Goal: Task Accomplishment & Management: Use online tool/utility

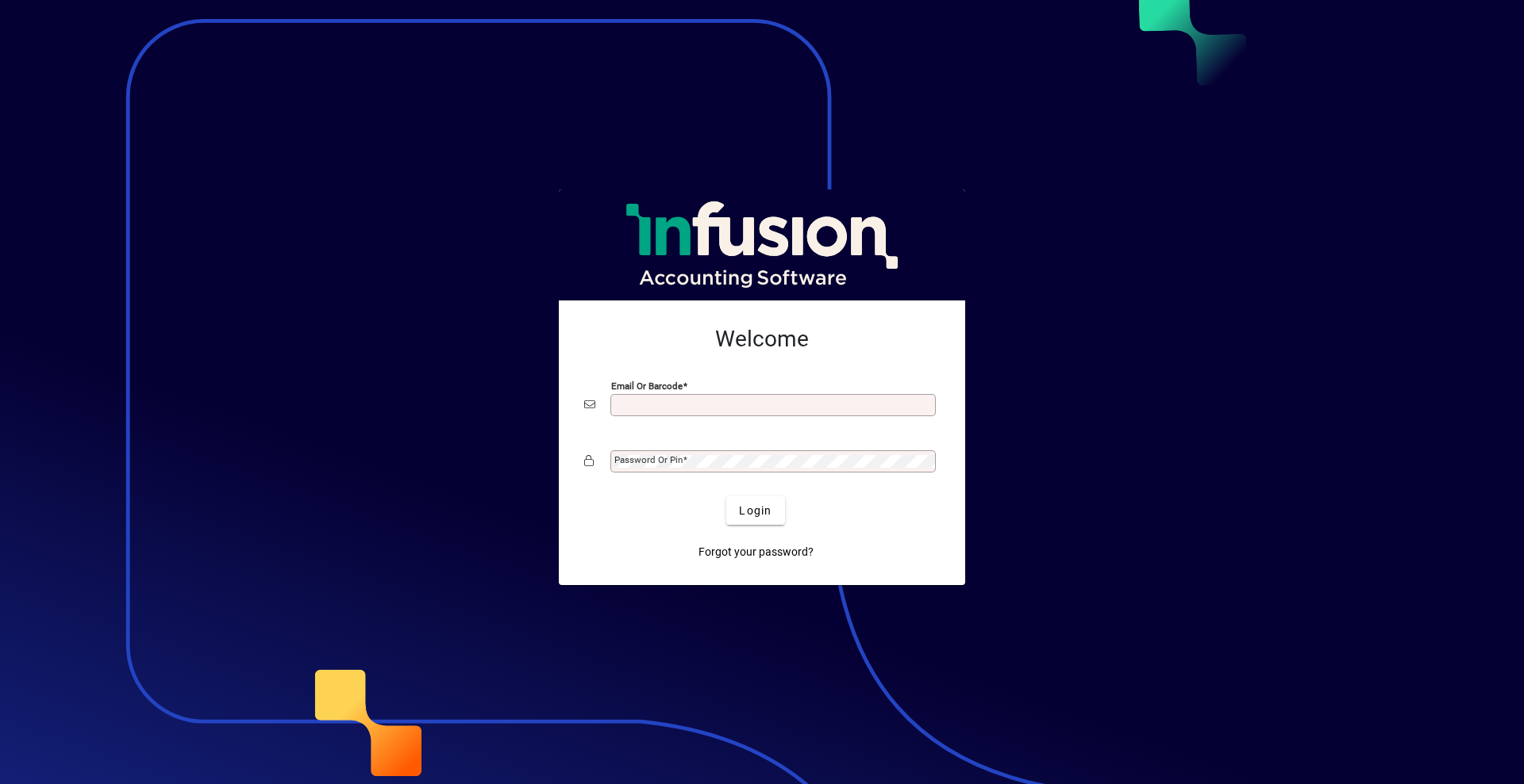
click at [719, 409] on input "Email or Barcode" at bounding box center [774, 405] width 320 height 13
click at [719, 409] on input "**********" at bounding box center [774, 405] width 320 height 13
type input "**********"
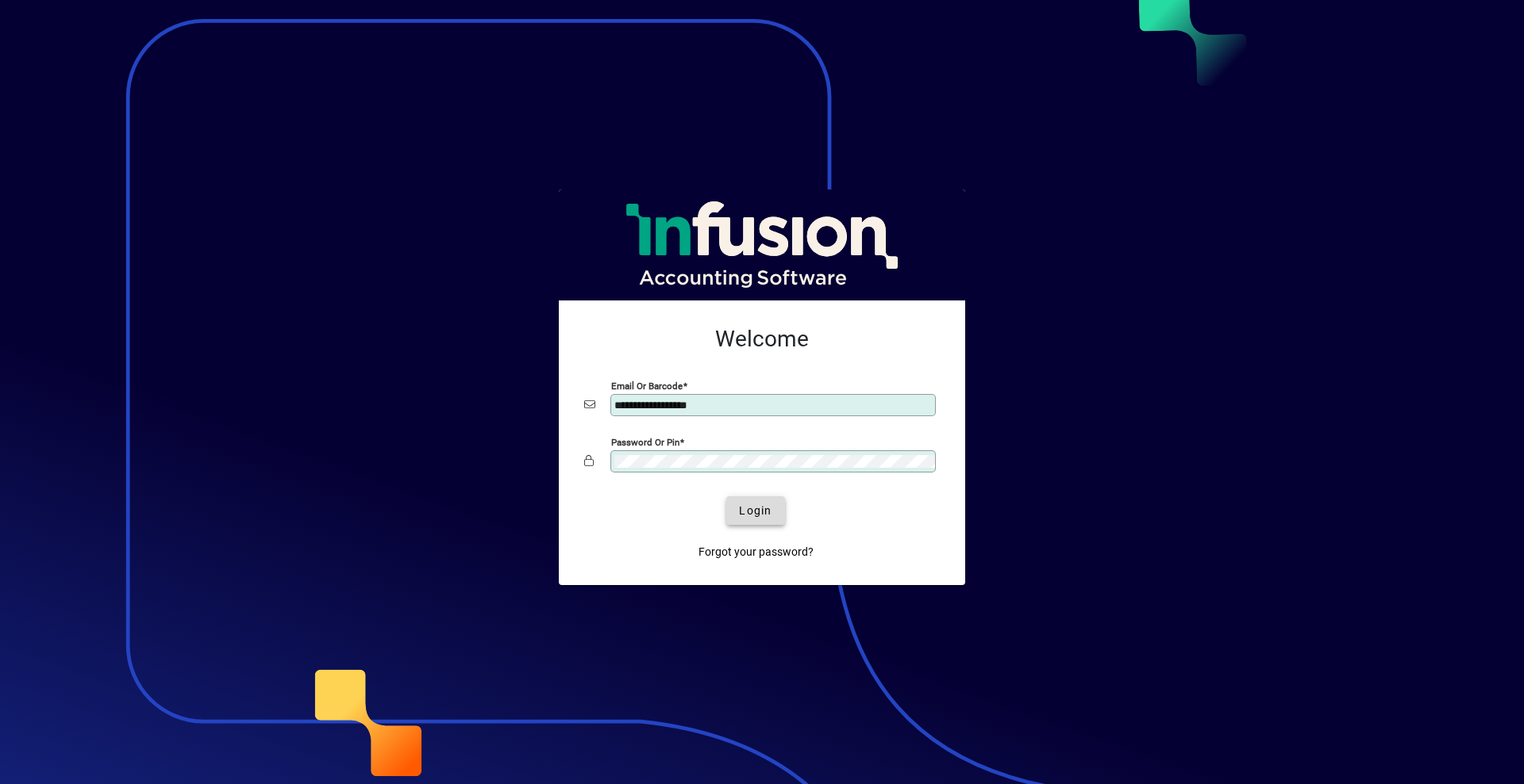
click at [766, 512] on span "Login" at bounding box center [755, 511] width 33 height 16
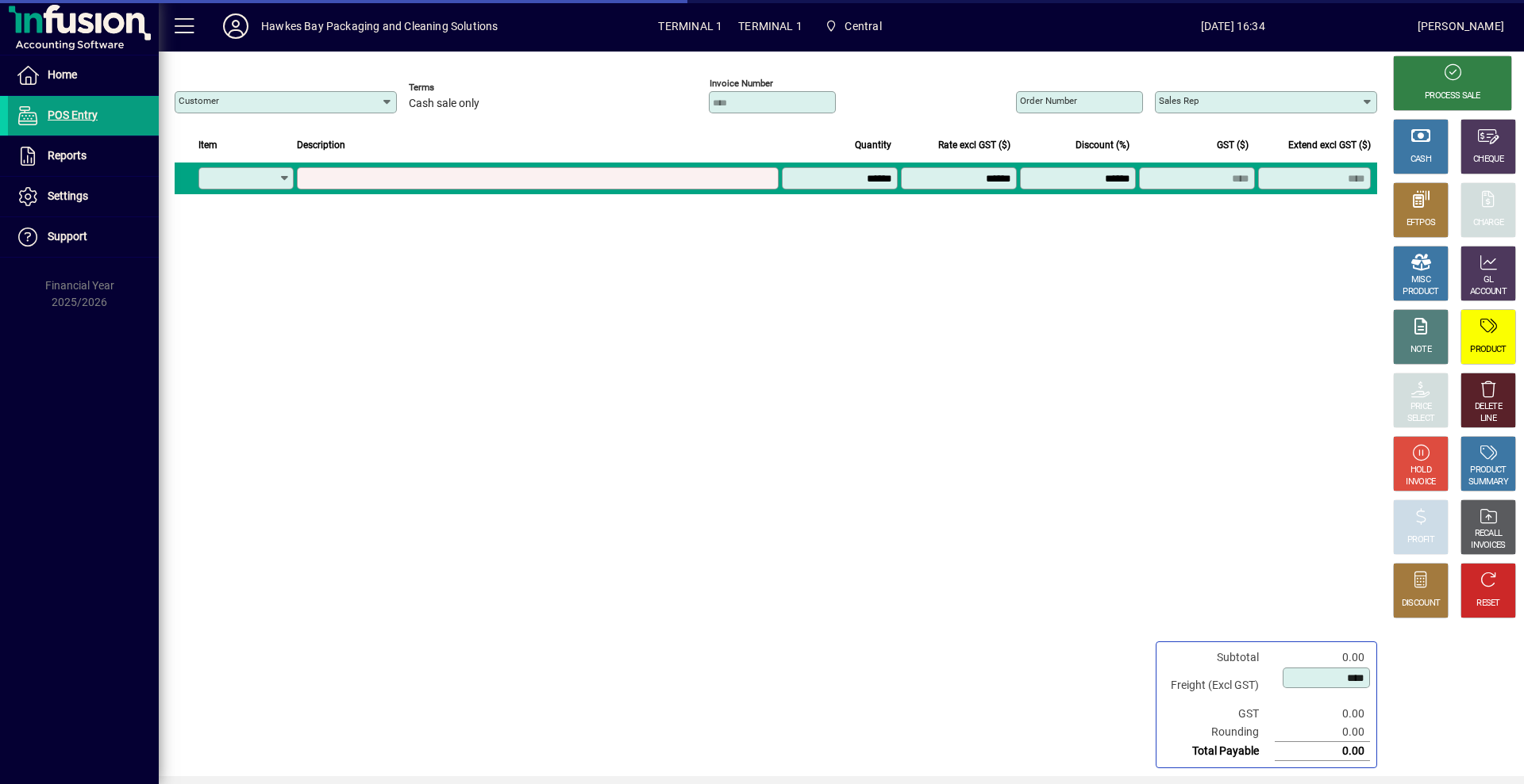
type input "**********"
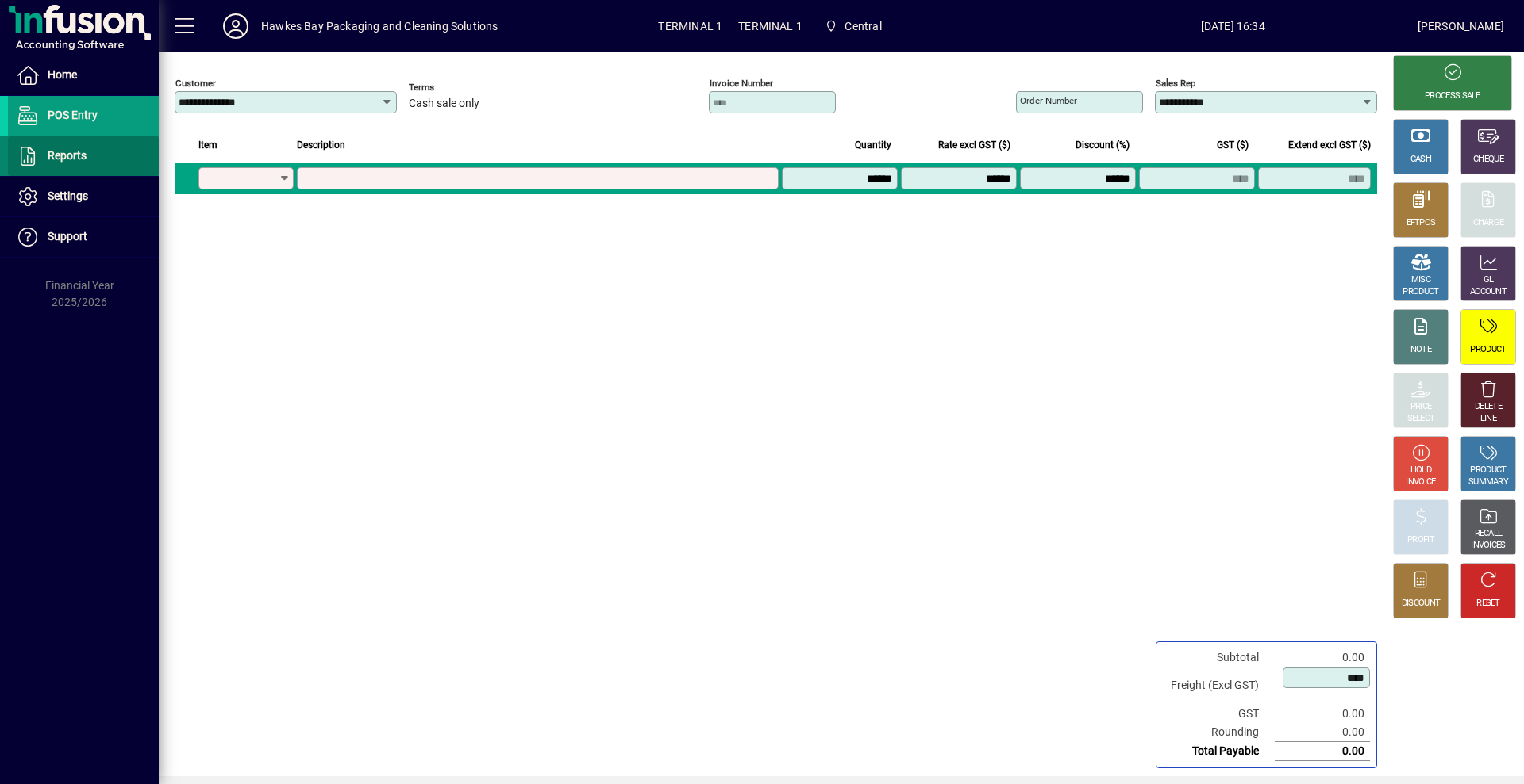
click at [88, 151] on span at bounding box center [83, 156] width 151 height 38
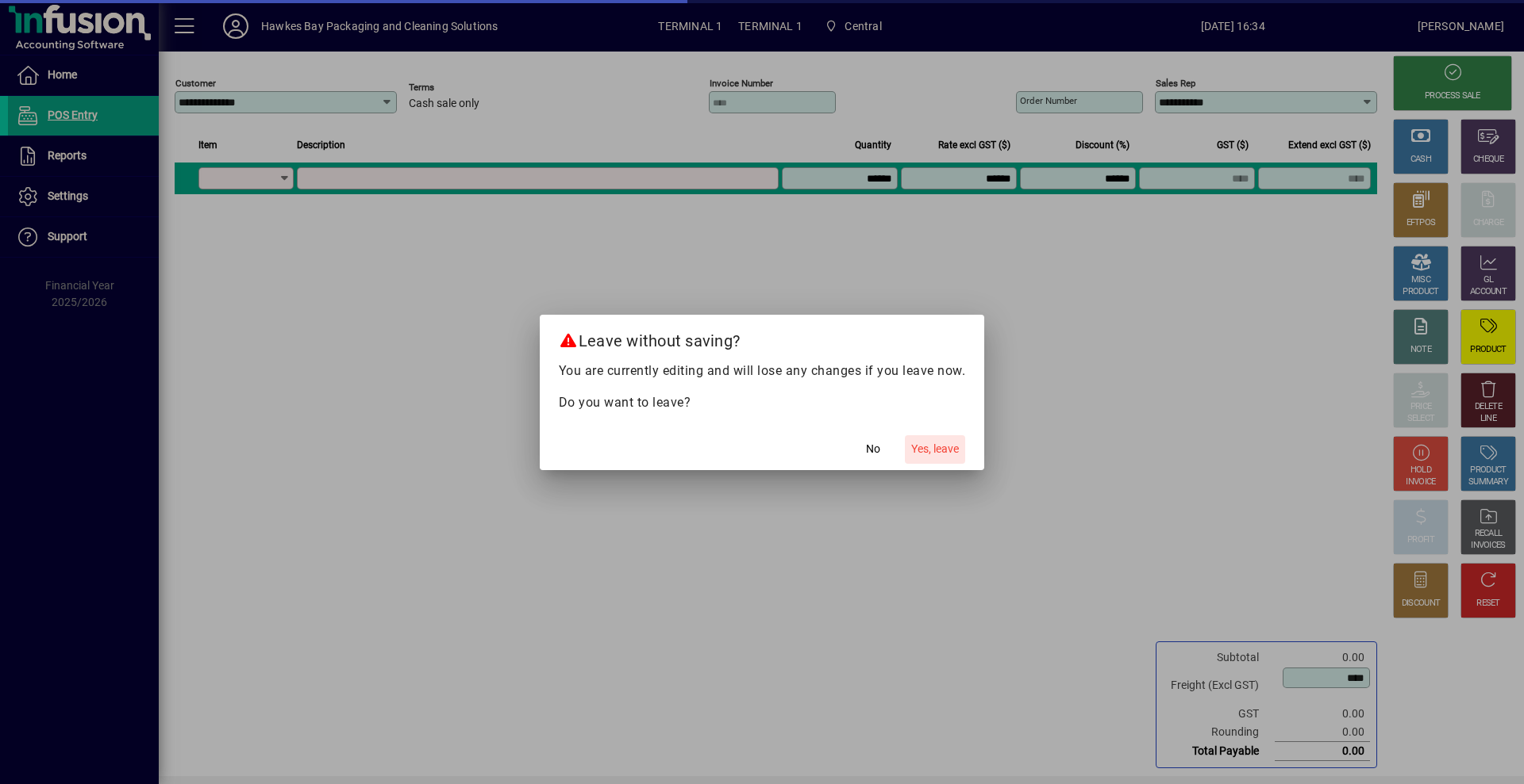
click at [944, 451] on span "Yes, leave" at bounding box center [935, 448] width 47 height 16
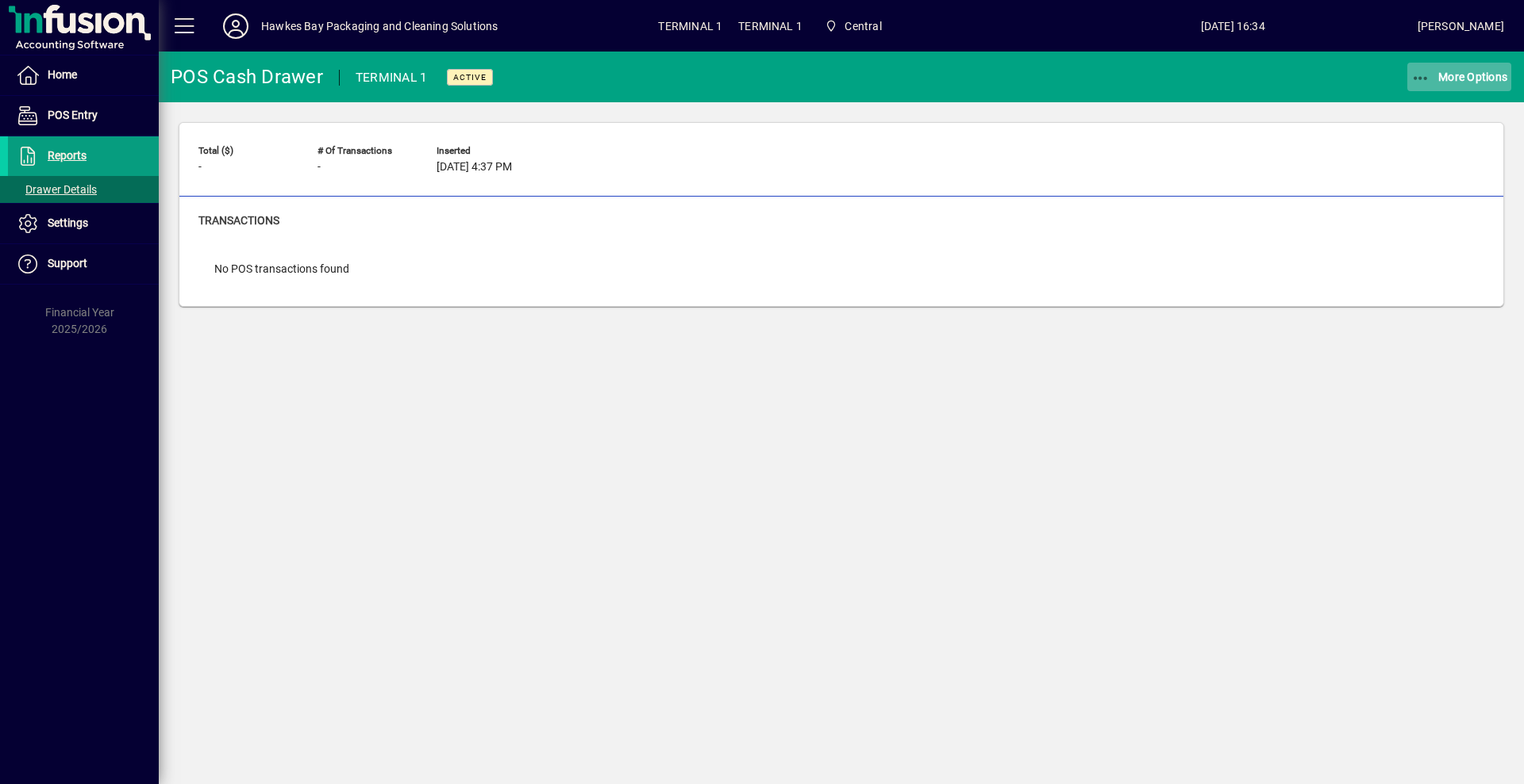
click at [1448, 76] on span "More Options" at bounding box center [1459, 77] width 97 height 13
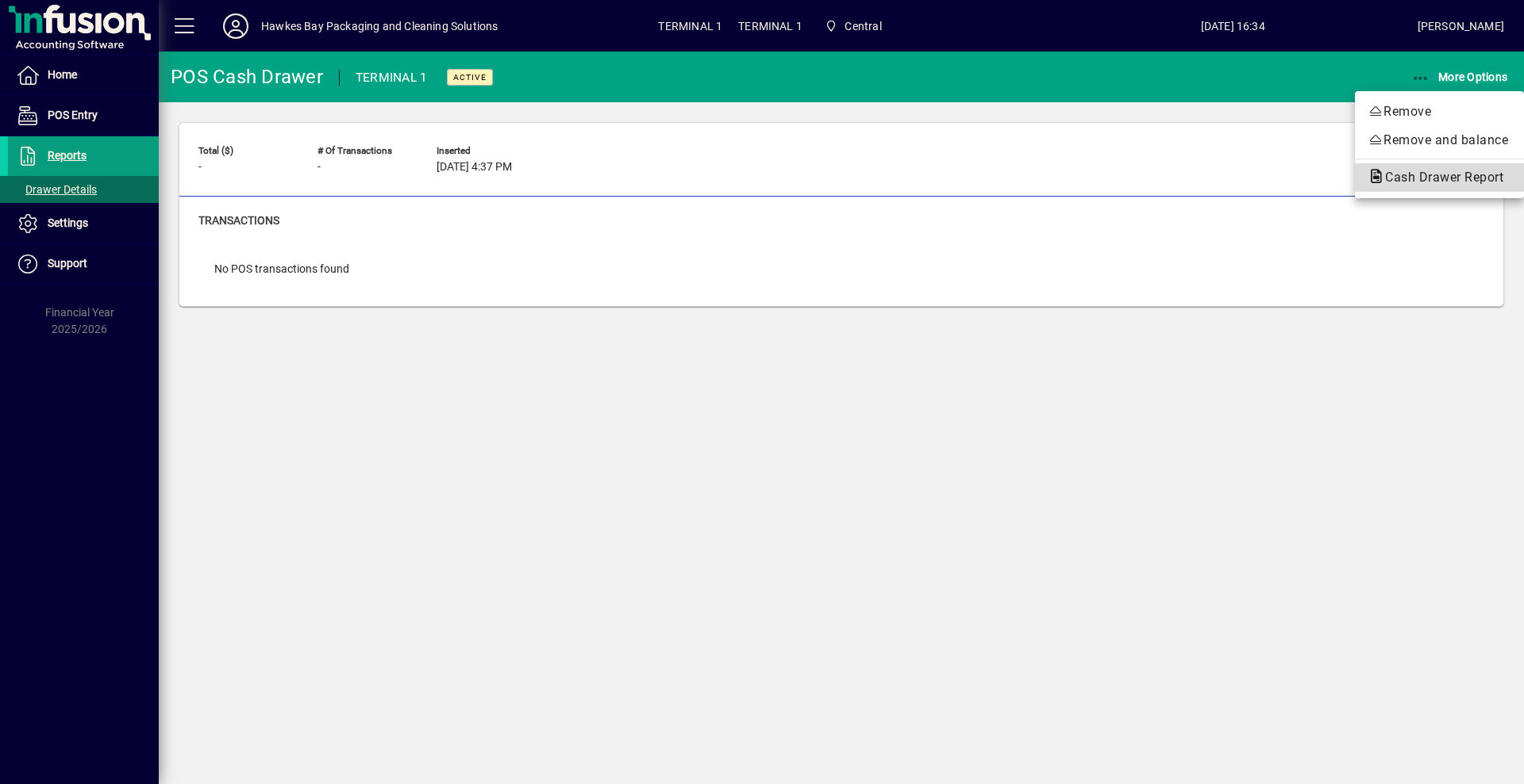
click at [1398, 178] on span "Cash Drawer Report" at bounding box center [1439, 177] width 143 height 15
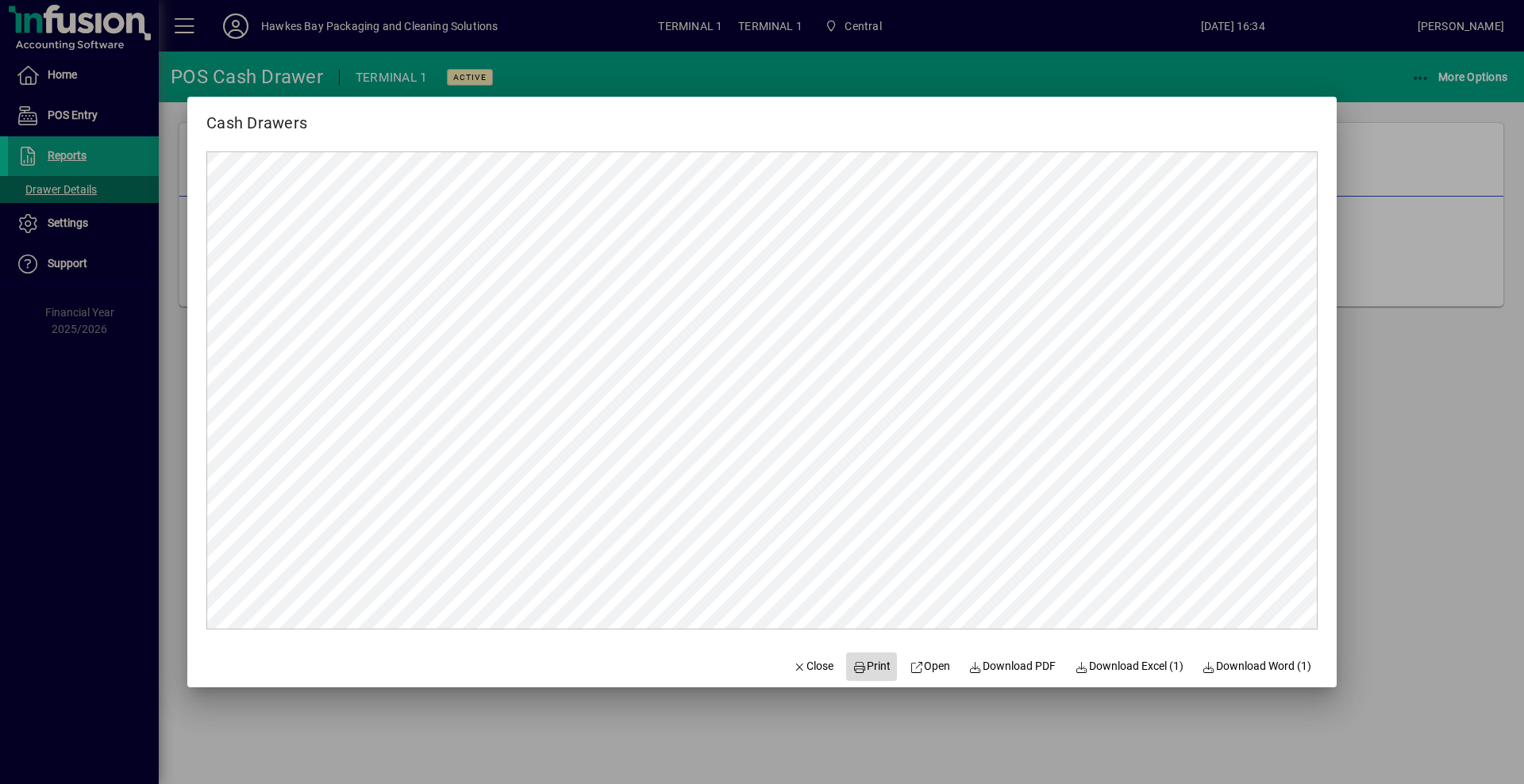
click at [861, 665] on span "Print" at bounding box center [872, 666] width 38 height 16
click at [793, 665] on span "Close" at bounding box center [814, 666] width 41 height 16
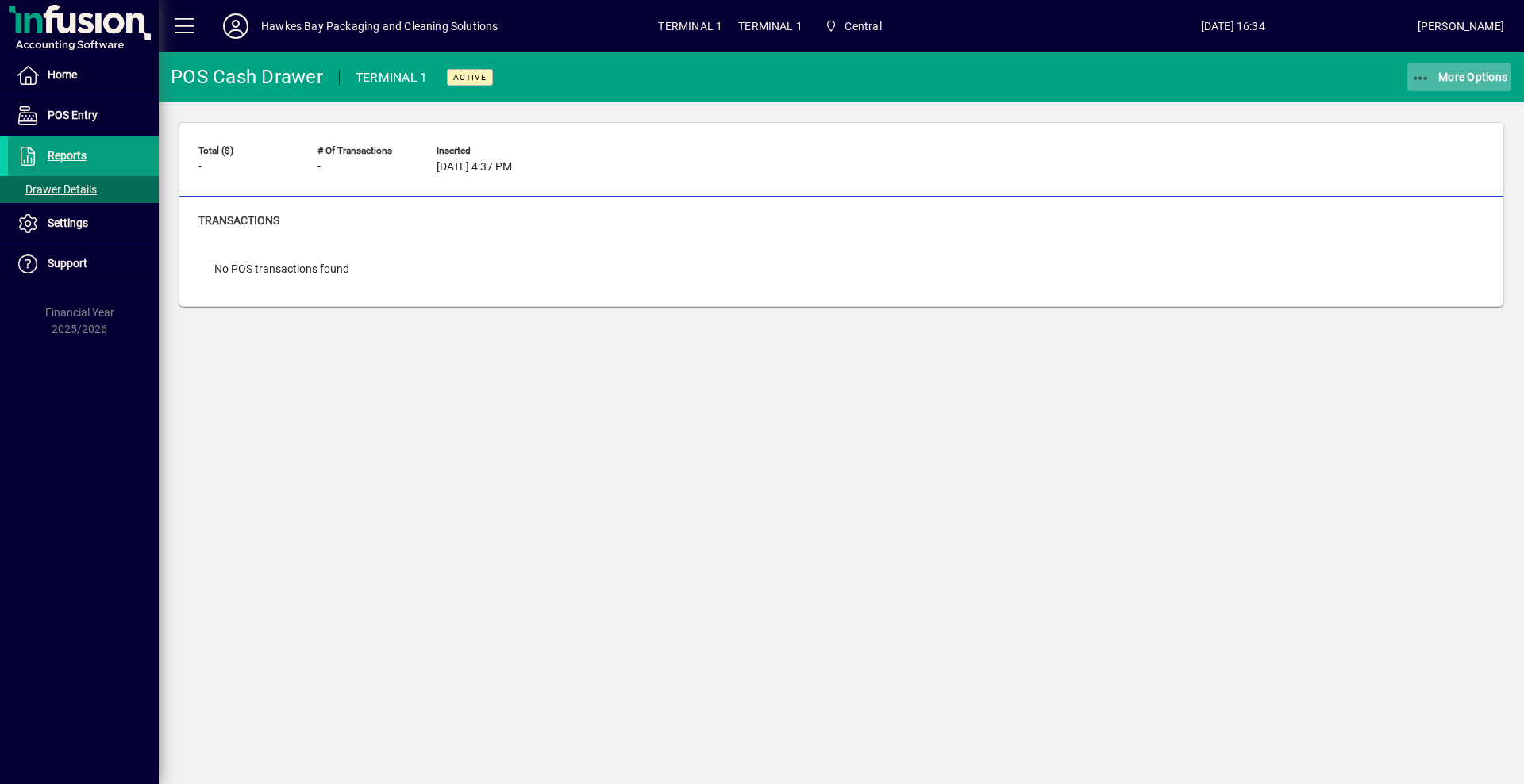
click at [1452, 73] on span "More Options" at bounding box center [1459, 77] width 97 height 13
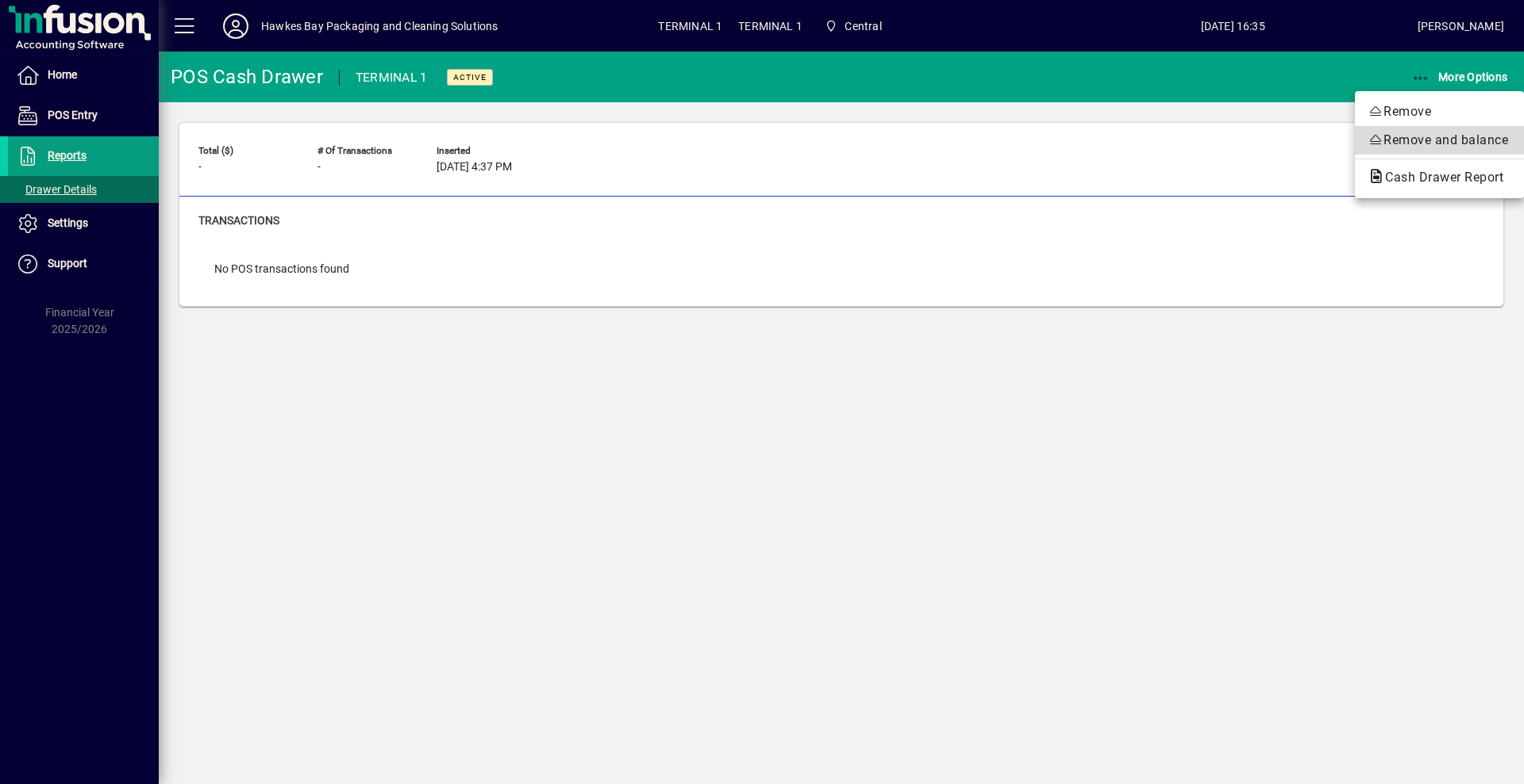
click at [1390, 135] on span "Remove and balance" at bounding box center [1439, 141] width 143 height 19
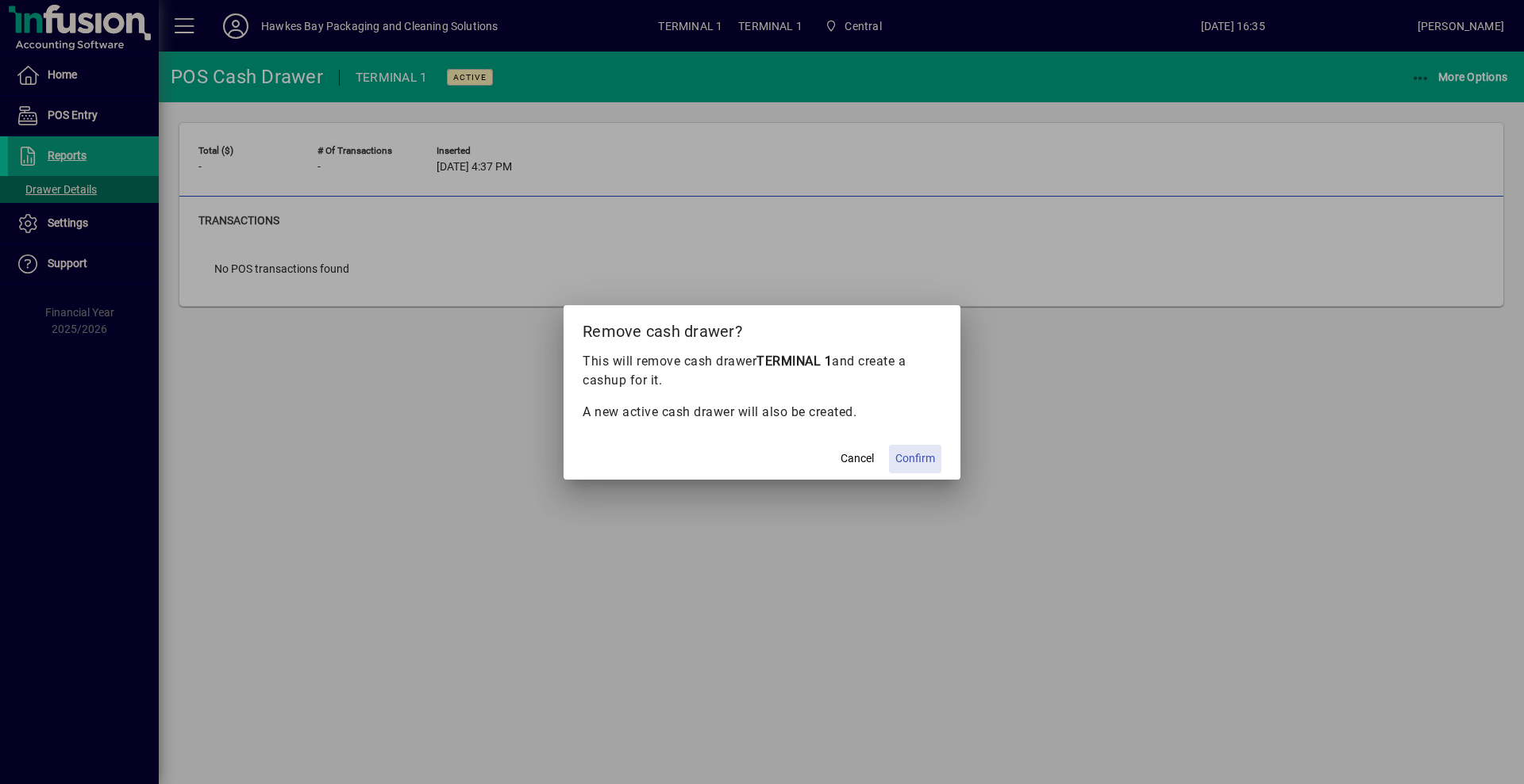
click at [921, 463] on span "Confirm" at bounding box center [915, 458] width 40 height 16
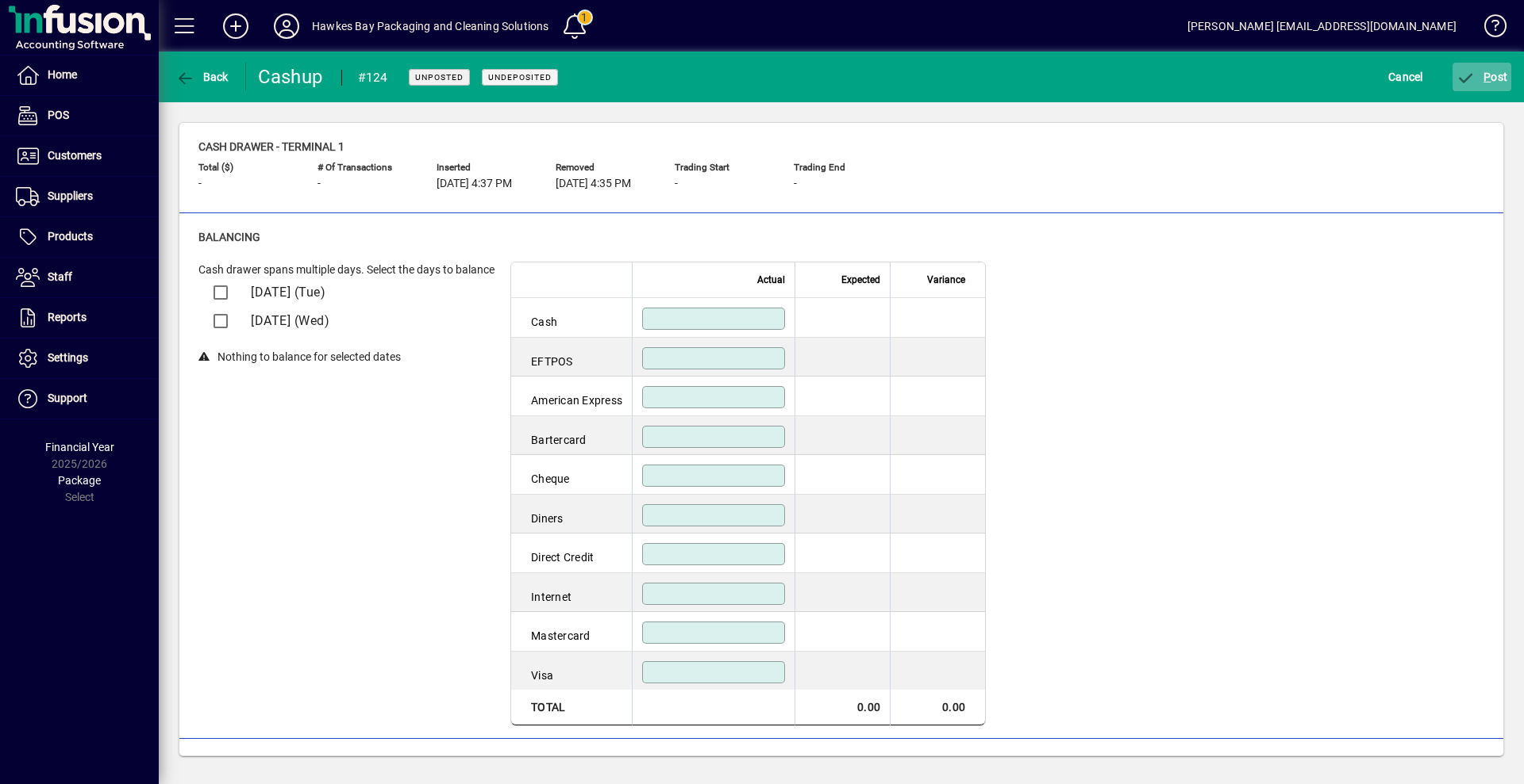
click at [1489, 78] on span "P" at bounding box center [1487, 77] width 7 height 13
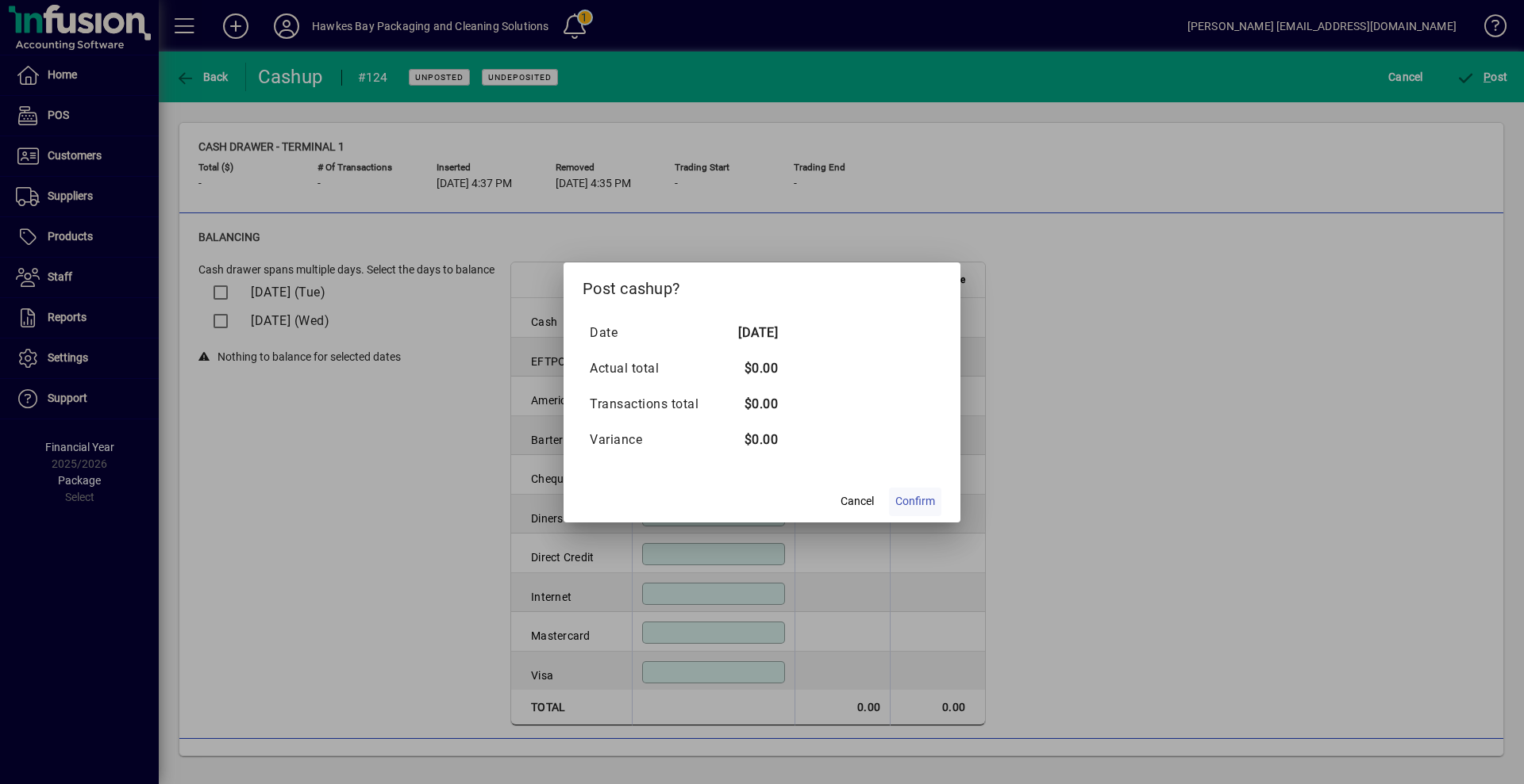
click at [920, 498] on span "Confirm" at bounding box center [915, 501] width 40 height 16
